Goal: Task Accomplishment & Management: Manage account settings

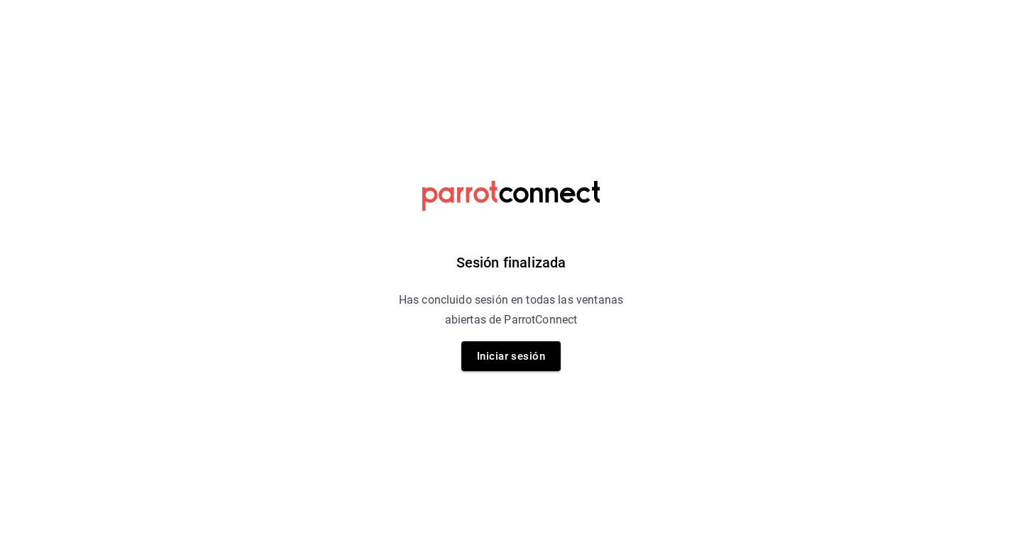
click at [554, 337] on div "Sesión finalizada Has concluido sesión en todas las ventanas abiertas de Parrot…" at bounding box center [511, 276] width 358 height 552
click at [523, 356] on button "Iniciar sesión" at bounding box center [510, 356] width 99 height 30
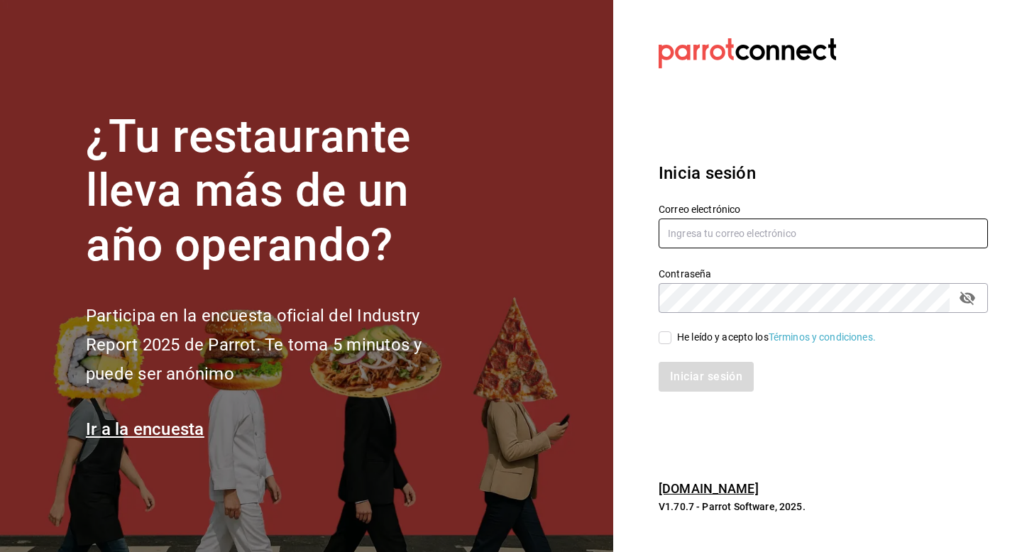
click at [701, 224] on input "text" at bounding box center [823, 234] width 329 height 30
type input "[EMAIL_ADDRESS][DOMAIN_NAME]"
click at [686, 331] on div "He leído y acepto los Términos y condiciones." at bounding box center [776, 337] width 199 height 15
click at [671, 331] on input "He leído y acepto los Términos y condiciones." at bounding box center [665, 337] width 13 height 13
checkbox input "true"
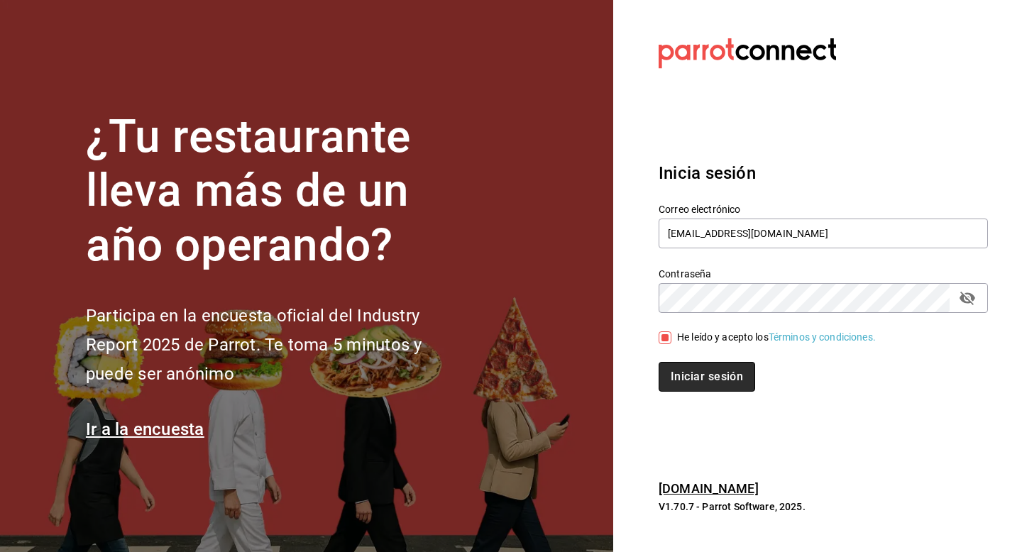
click at [686, 373] on button "Iniciar sesión" at bounding box center [707, 377] width 97 height 30
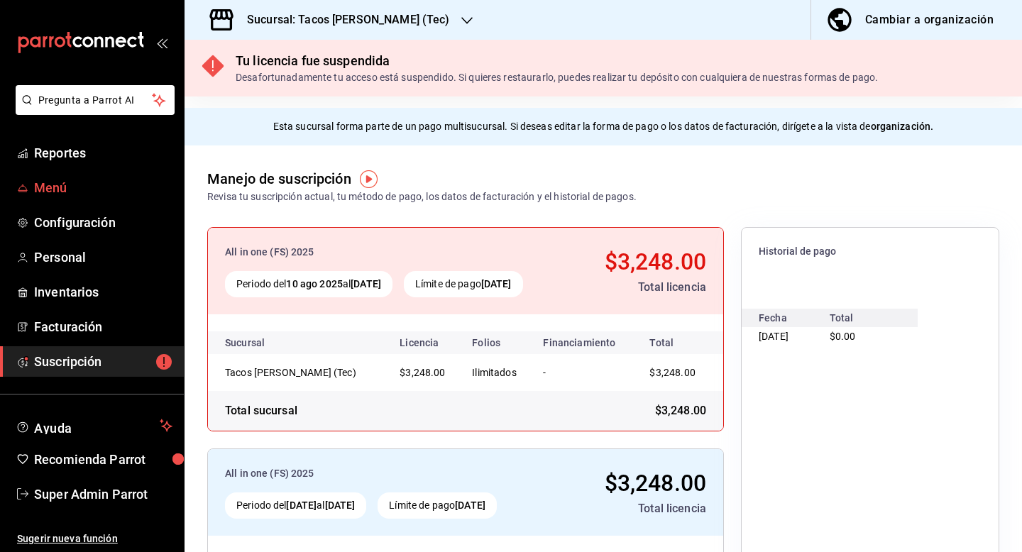
click at [45, 184] on span "Menú" at bounding box center [103, 187] width 138 height 19
